Goal: Task Accomplishment & Management: Complete application form

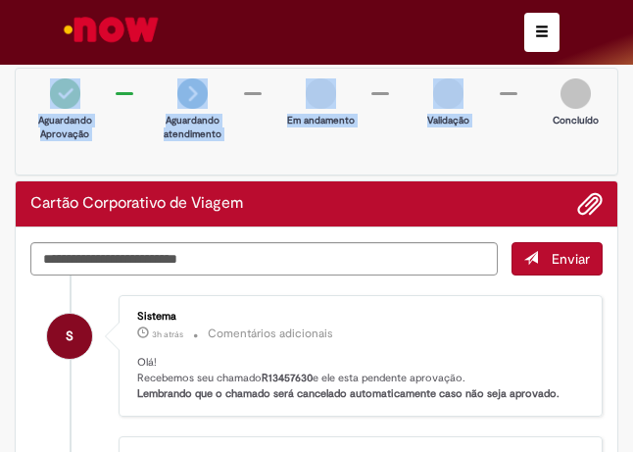
drag, startPoint x: 605, startPoint y: 35, endPoint x: 611, endPoint y: 54, distance: 19.5
click at [605, 74] on div "Pular para o conteúdo da página Requisições 1 Exibir Todas as Solicitações Cart…" at bounding box center [316, 226] width 633 height 452
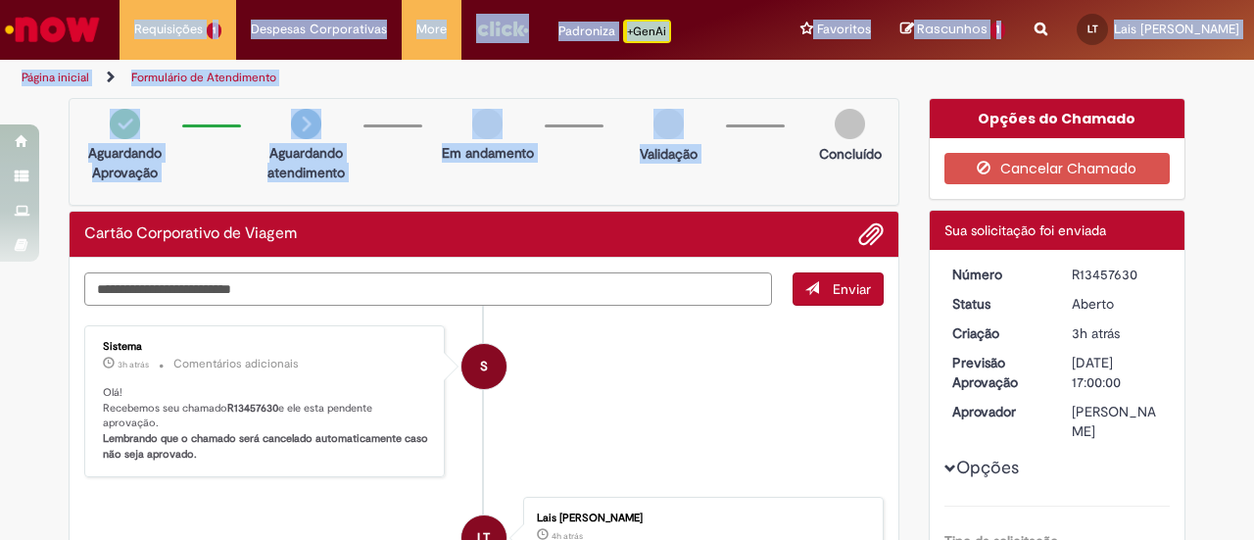
click at [662, 289] on textarea "Digite sua mensagem aqui..." at bounding box center [428, 288] width 688 height 33
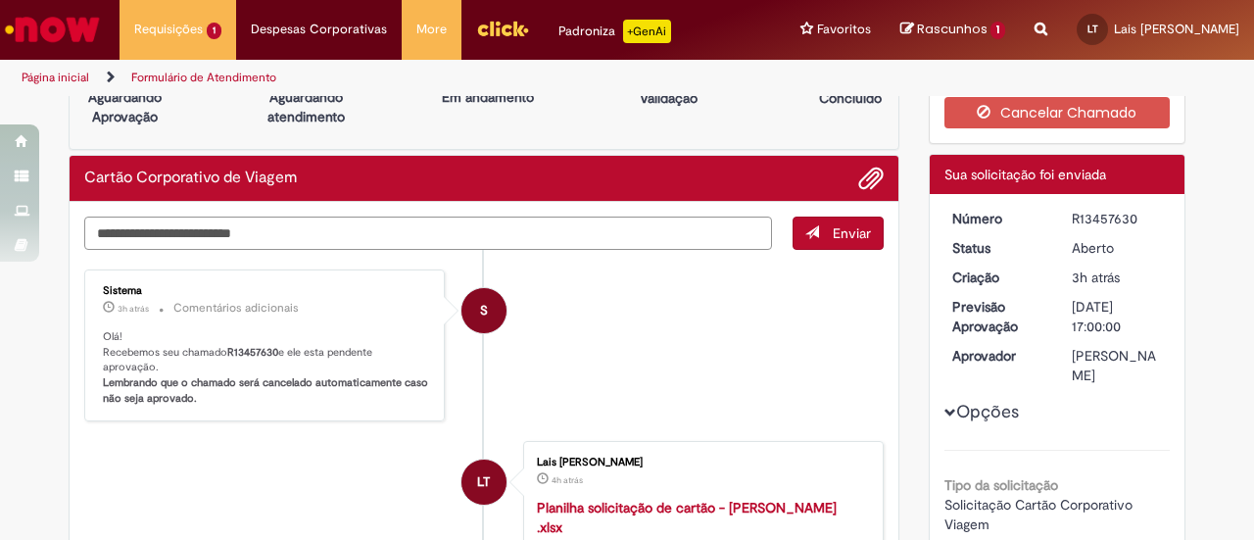
scroll to position [98, 0]
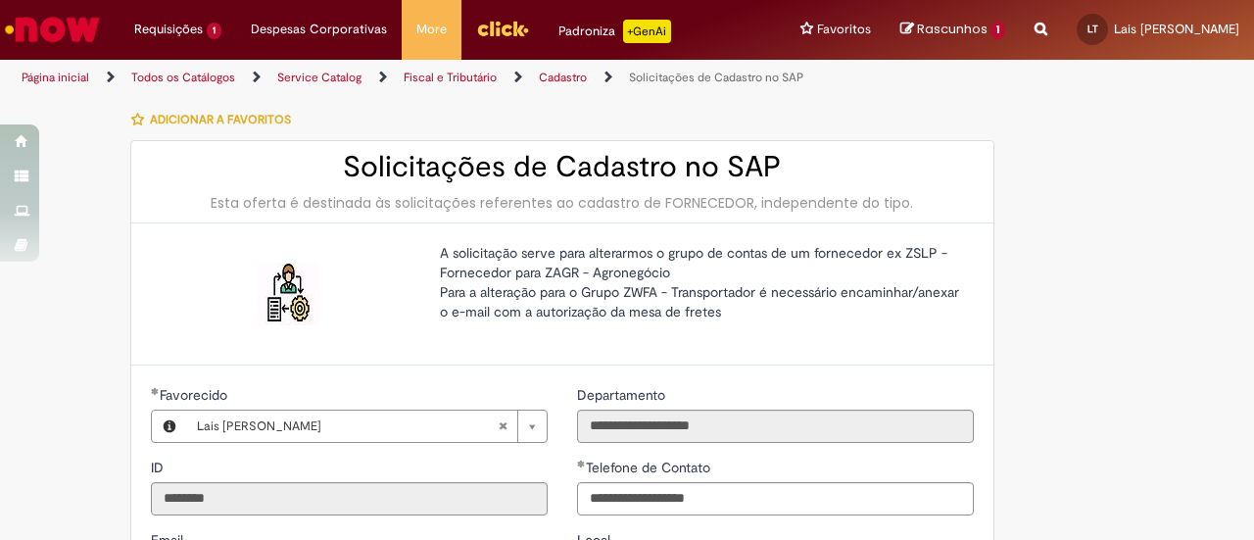
select select "**"
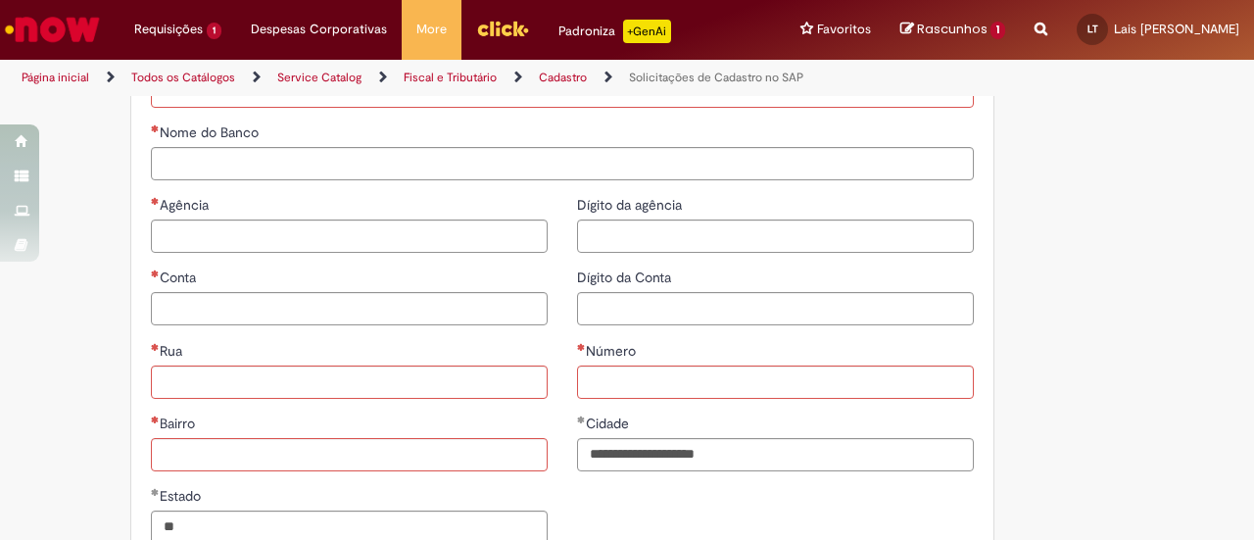
scroll to position [706, 0]
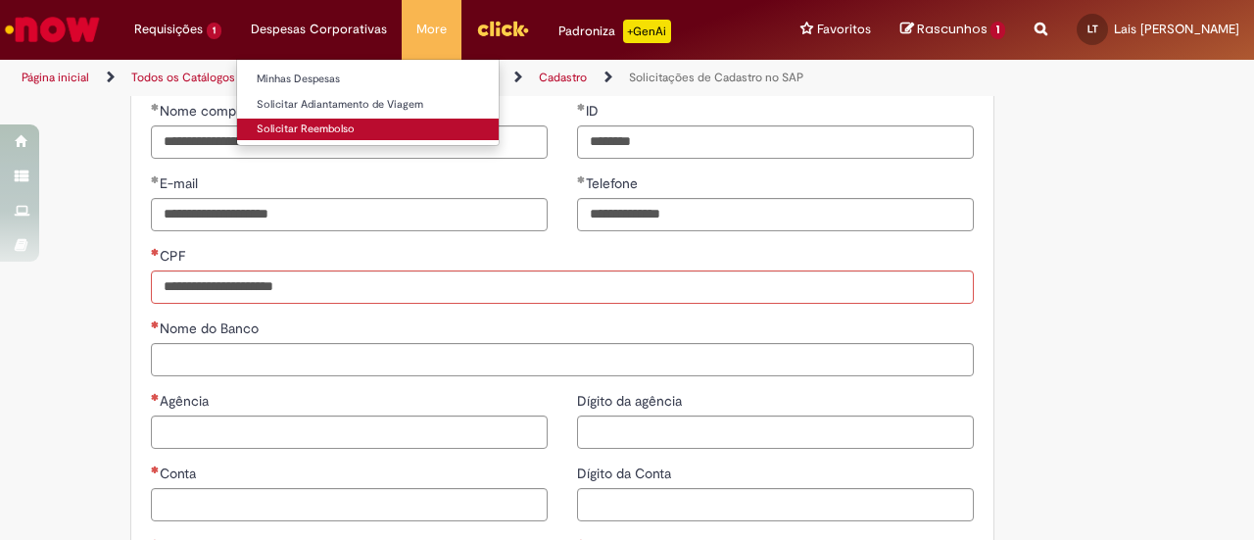
click at [327, 127] on link "Solicitar Reembolso" at bounding box center [368, 130] width 262 height 22
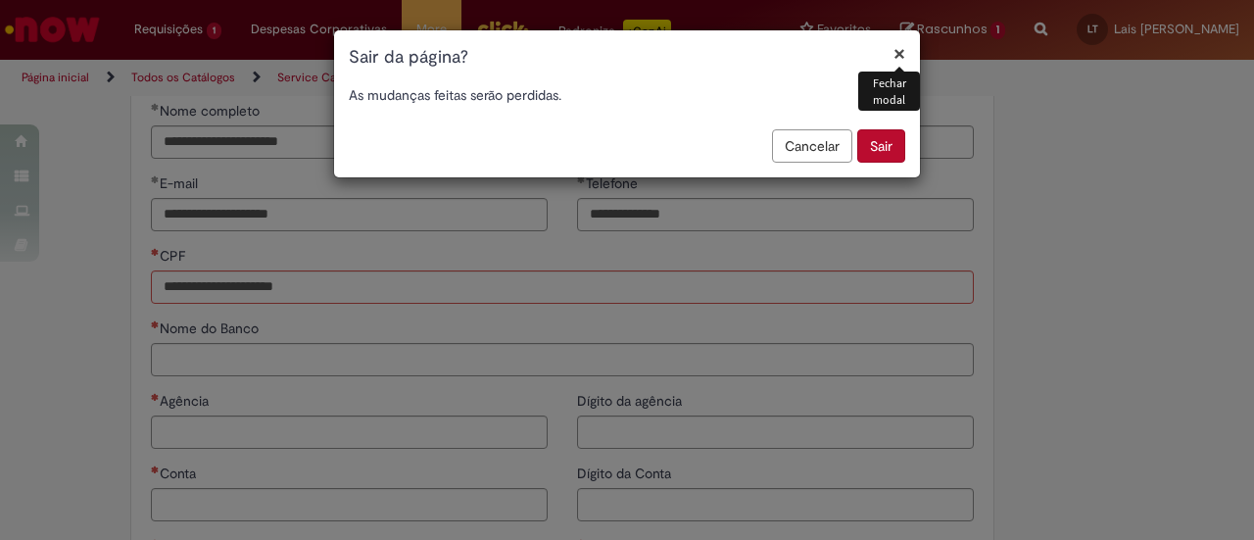
click at [896, 132] on button "Sair" at bounding box center [881, 145] width 48 height 33
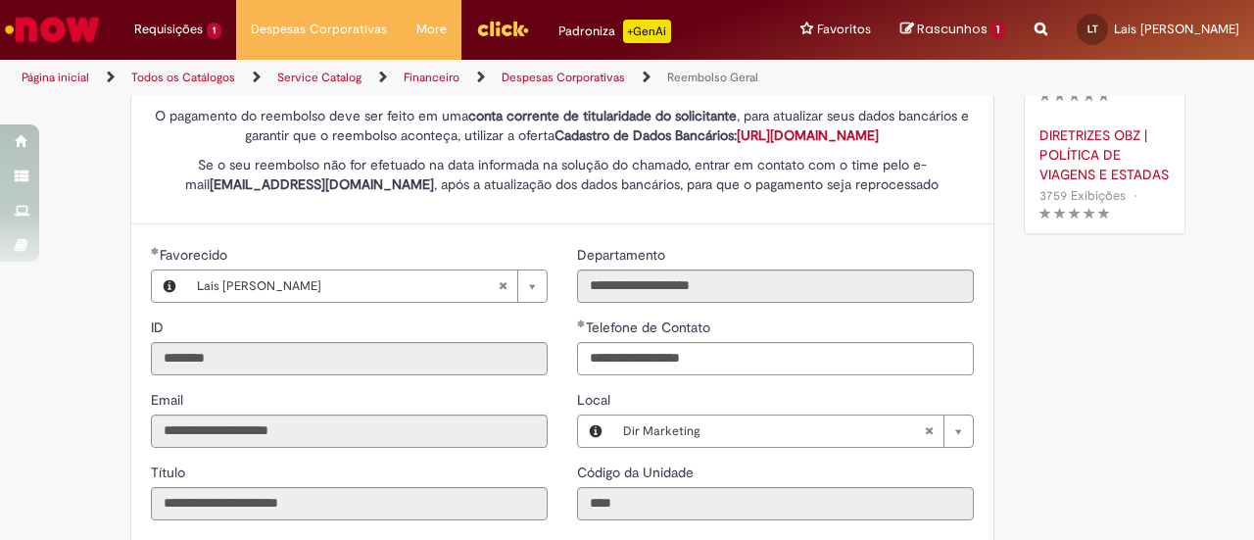
type input "**********"
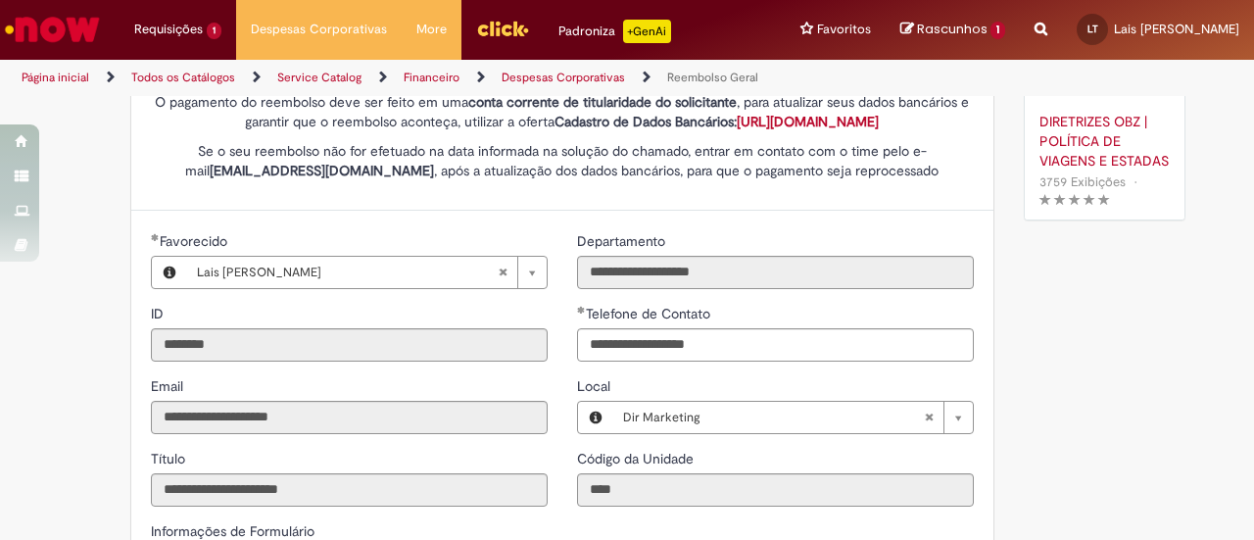
scroll to position [308, 0]
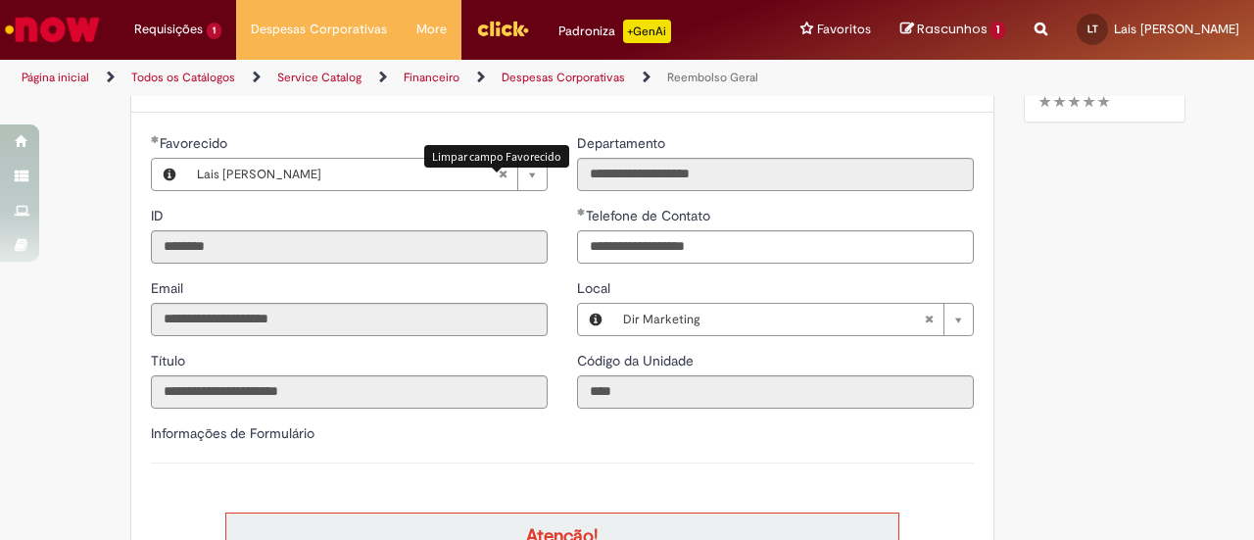
click at [495, 190] on abbr "Limpar campo Favorecido" at bounding box center [502, 174] width 29 height 31
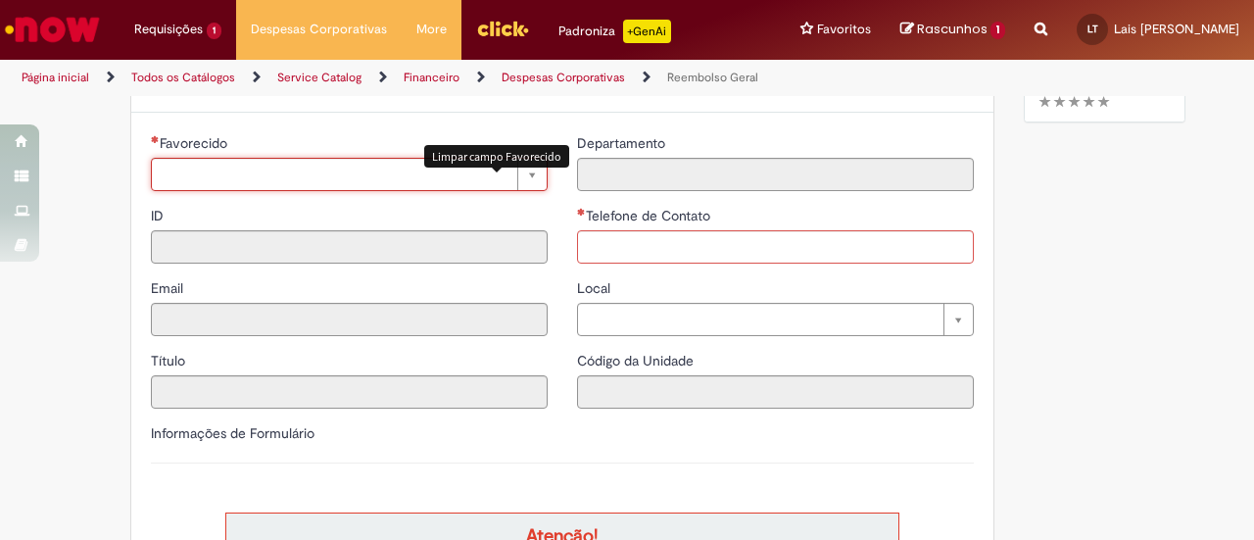
scroll to position [0, 0]
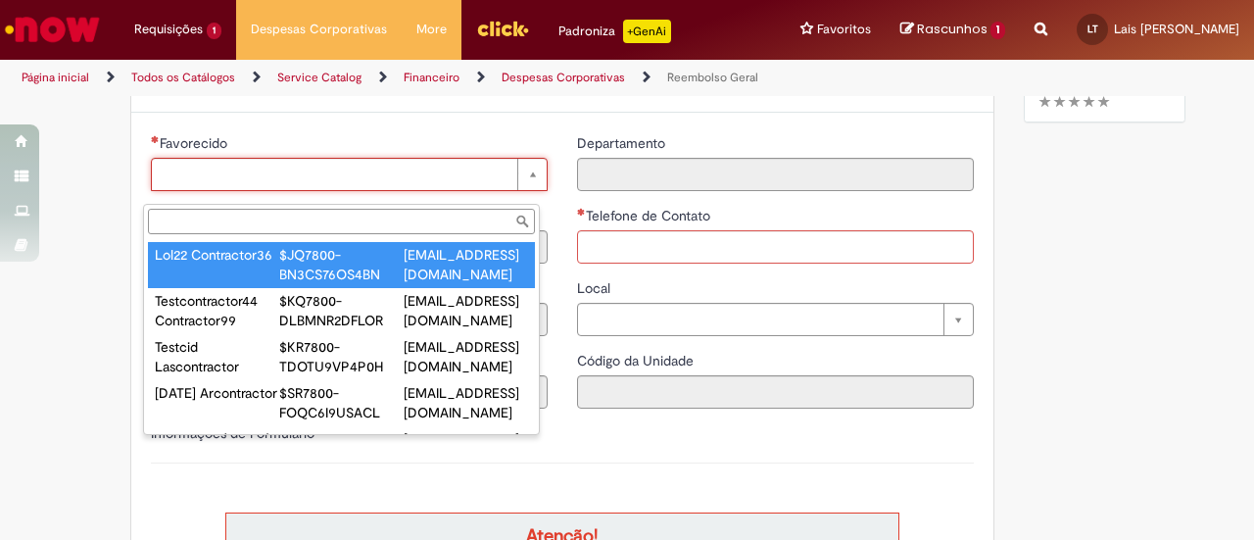
click at [241, 207] on div "Favorecido Lol22 Contractor36 $JQ7800-BN3CS76OS4BN C963556@quilmes.com.ar Testc…" at bounding box center [341, 319] width 397 height 231
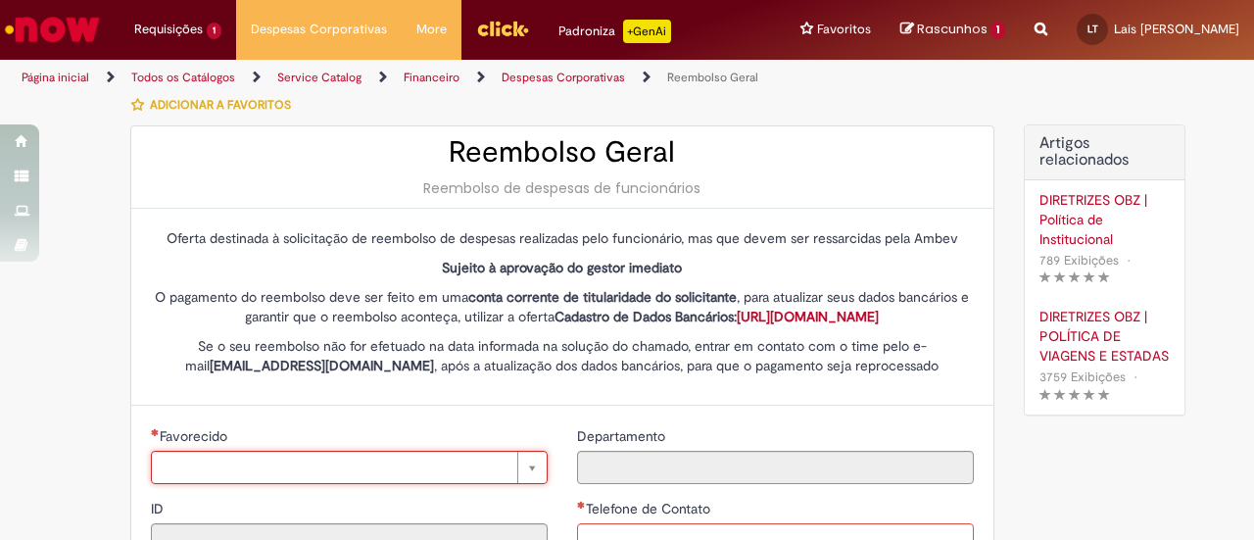
scroll to position [14, 0]
drag, startPoint x: 447, startPoint y: 144, endPoint x: 776, endPoint y: 195, distance: 333.0
click at [776, 195] on div "Reembolso Geral Reembolso de despesas de funcionários" at bounding box center [562, 168] width 862 height 82
click at [793, 167] on h2 "Reembolso Geral" at bounding box center [562, 153] width 823 height 32
drag, startPoint x: 293, startPoint y: 115, endPoint x: 191, endPoint y: 114, distance: 101.9
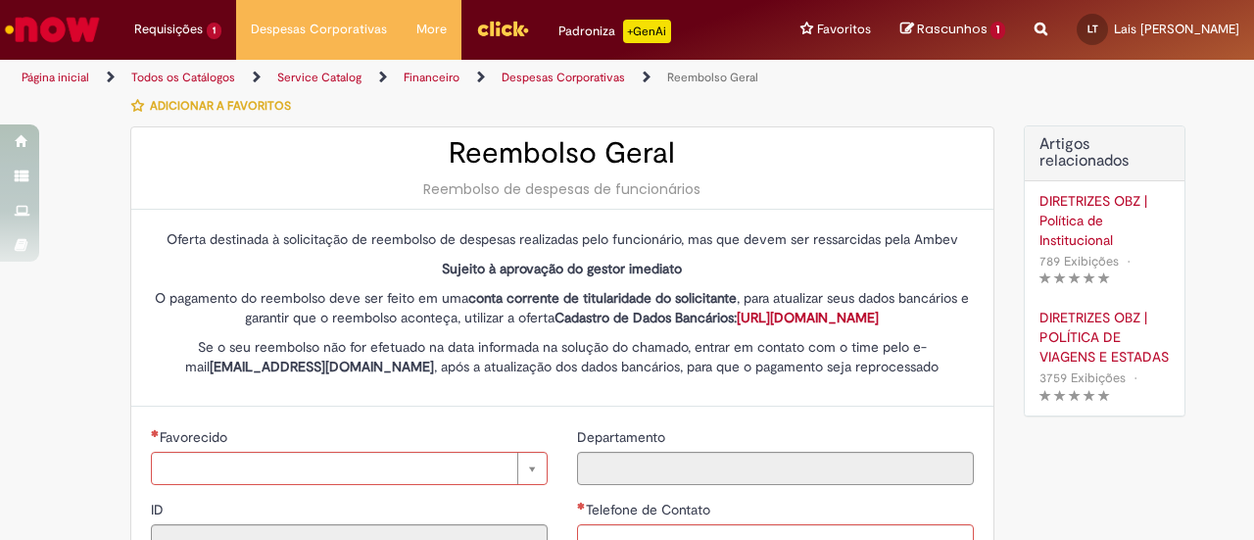
click at [191, 114] on div "Adicionar a Favoritos" at bounding box center [562, 105] width 864 height 41
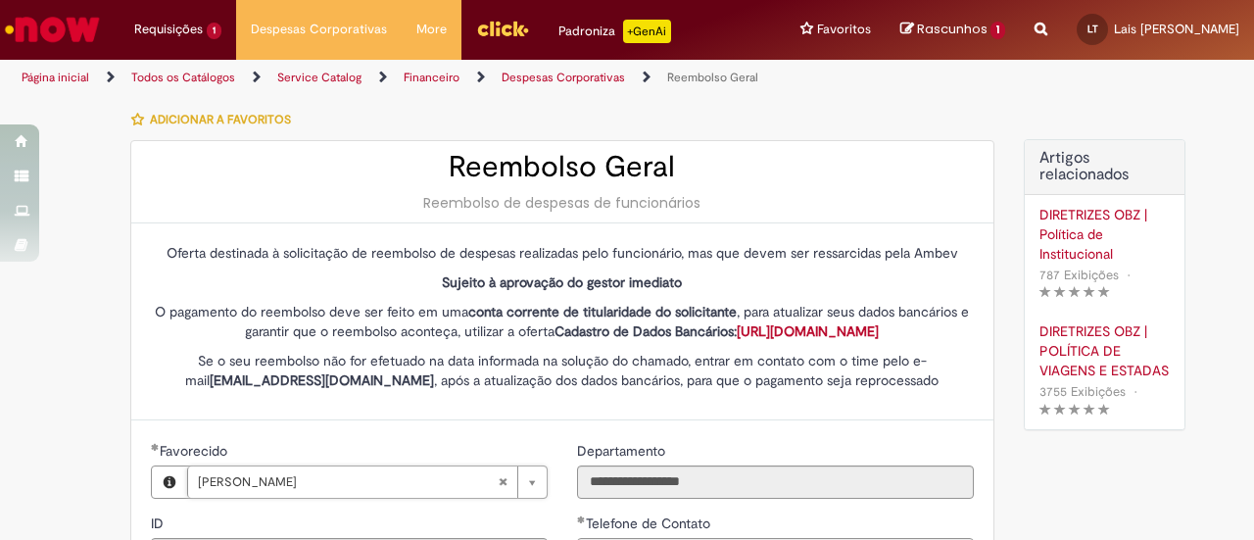
scroll to position [254, 0]
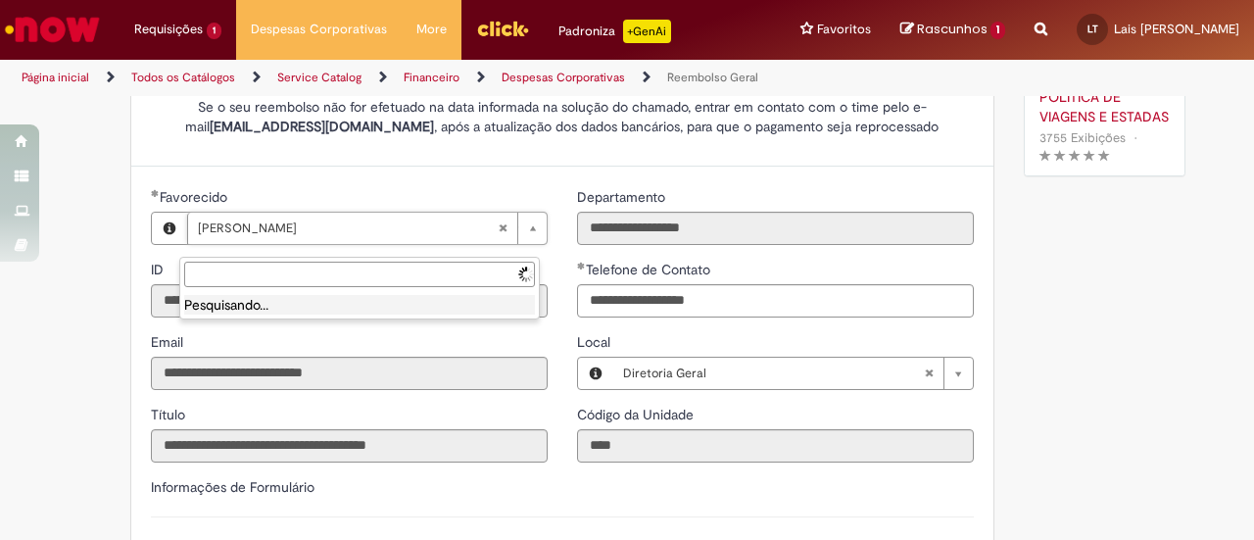
type input "*"
type input "**********"
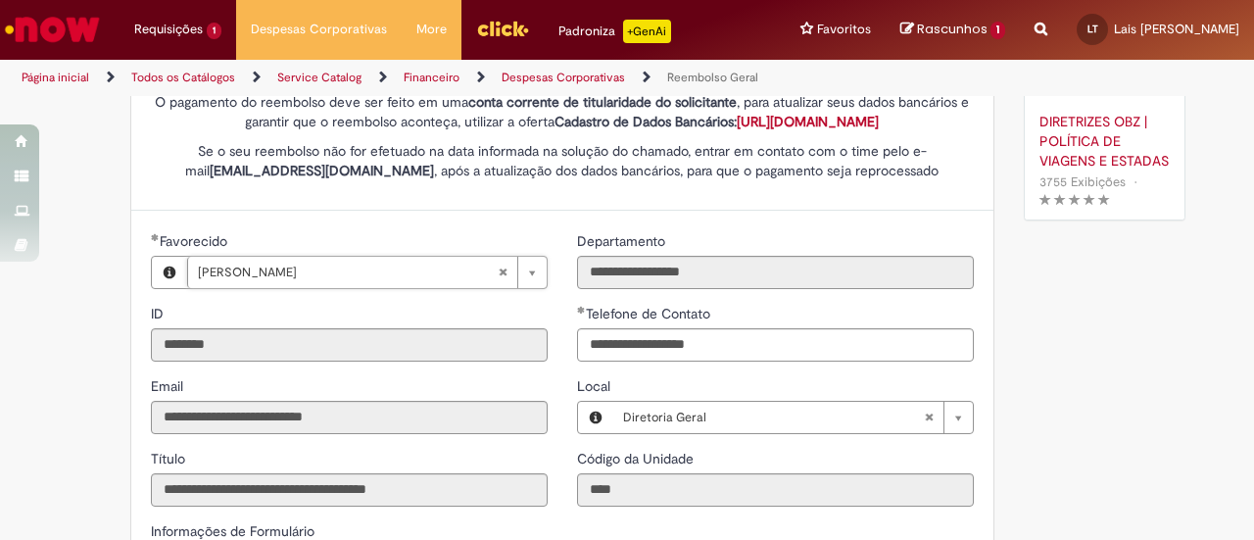
scroll to position [0, 0]
